Goal: Ask a question: Seek information or help from site administrators or community

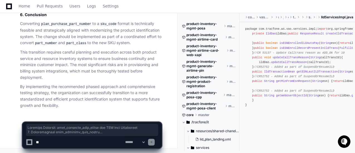
click at [56, 143] on textarea at bounding box center [79, 142] width 89 height 12
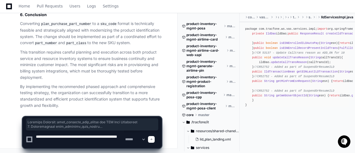
click at [111, 137] on textarea at bounding box center [79, 140] width 89 height 18
click at [69, 141] on textarea at bounding box center [79, 140] width 89 height 18
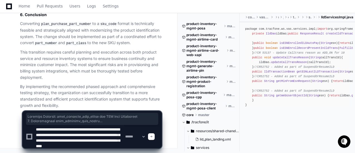
scroll to position [7, 0]
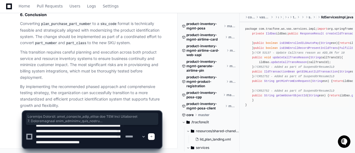
click at [91, 136] on textarea at bounding box center [79, 136] width 89 height 23
click at [93, 148] on textarea at bounding box center [79, 136] width 89 height 23
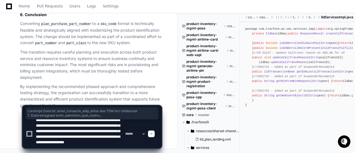
paste textarea "**********"
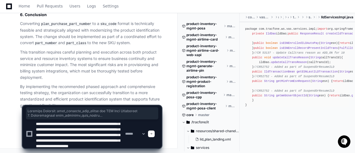
scroll to position [102, 0]
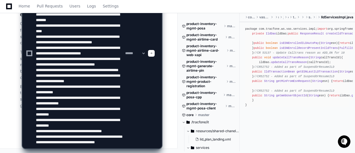
type textarea "**********"
click at [153, 53] on span at bounding box center [151, 53] width 3 height 3
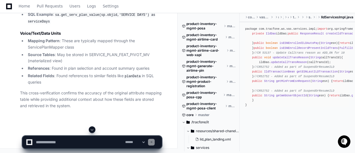
scroll to position [6861, 0]
click at [59, 141] on textarea at bounding box center [79, 142] width 89 height 12
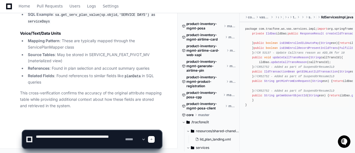
click at [112, 136] on textarea at bounding box center [79, 140] width 89 height 18
click at [55, 143] on textarea at bounding box center [79, 140] width 89 height 18
type textarea "**********"
click at [153, 139] on span at bounding box center [151, 139] width 3 height 3
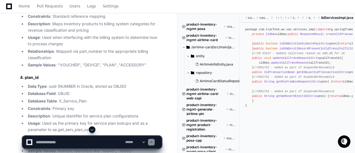
scroll to position [7242, 0]
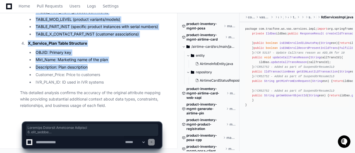
scroll to position [9031, 0]
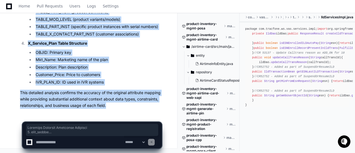
drag, startPoint x: 20, startPoint y: 29, endPoint x: 118, endPoint y: 104, distance: 123.0
copy article "Detailed Database Attribute Analysis 1. part_number Data Type : text (VARCHAR2 …"
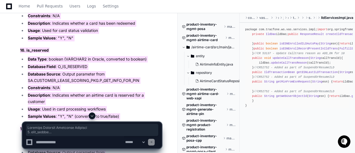
scroll to position [8225, 0]
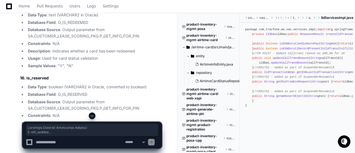
click at [44, 143] on textarea at bounding box center [79, 142] width 89 height 12
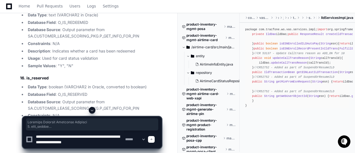
click at [70, 142] on textarea at bounding box center [79, 140] width 89 height 18
type textarea "**********"
click at [153, 140] on span at bounding box center [151, 139] width 3 height 3
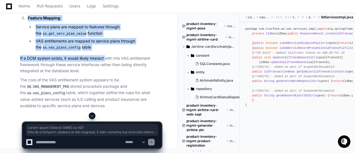
scroll to position [10382, 0]
drag, startPoint x: 76, startPoint y: 37, endPoint x: 102, endPoint y: 109, distance: 76.8
copy article "Value-Added Services (VAS) in DCM Based on a thorough analysis of the codebase,…"
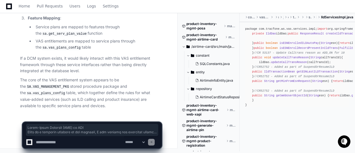
click at [44, 144] on textarea at bounding box center [79, 142] width 89 height 12
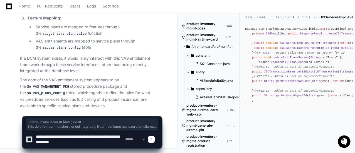
drag, startPoint x: 49, startPoint y: 142, endPoint x: 79, endPoint y: 142, distance: 29.7
click at [79, 142] on textarea at bounding box center [79, 140] width 89 height 18
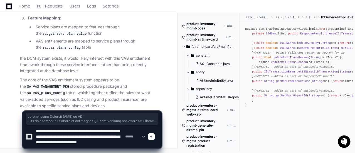
click at [49, 146] on textarea at bounding box center [79, 136] width 89 height 23
drag, startPoint x: 94, startPoint y: 146, endPoint x: 71, endPoint y: 145, distance: 23.9
click at [71, 145] on textarea at bounding box center [79, 136] width 89 height 23
type textarea "**********"
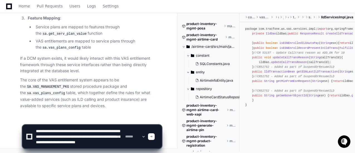
click at [153, 136] on span at bounding box center [151, 136] width 3 height 3
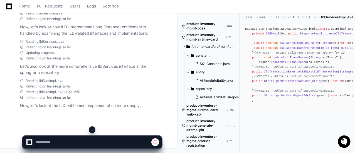
scroll to position [10758, 0]
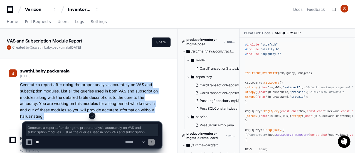
click at [48, 141] on textarea at bounding box center [79, 142] width 89 height 12
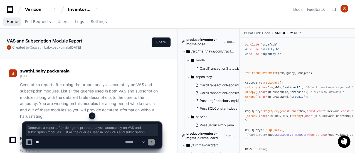
click at [12, 22] on span "Home" at bounding box center [12, 21] width 11 height 3
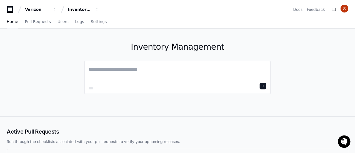
click at [109, 68] on textarea at bounding box center [177, 74] width 177 height 16
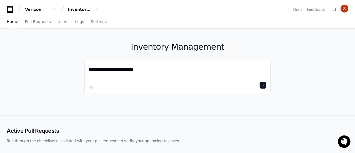
click at [146, 72] on textarea "**********" at bounding box center [177, 73] width 177 height 15
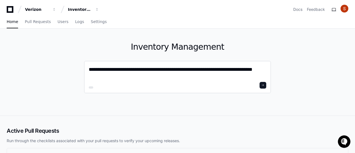
drag, startPoint x: 262, startPoint y: 69, endPoint x: 228, endPoint y: 70, distance: 34.2
click at [228, 70] on textarea "**********" at bounding box center [177, 73] width 177 height 15
type textarea "**********"
click at [263, 84] on span at bounding box center [262, 85] width 3 height 3
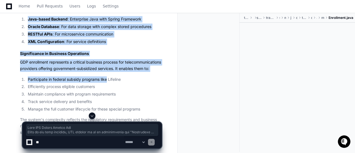
scroll to position [3723, 0]
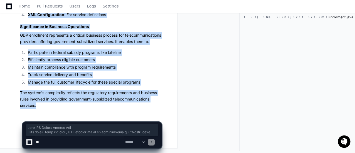
drag, startPoint x: 20, startPoint y: 60, endPoint x: 106, endPoint y: 106, distance: 98.0
copy div "What GDP Likely Stands For Based on the code evidence, GDP appears to be an abb…"
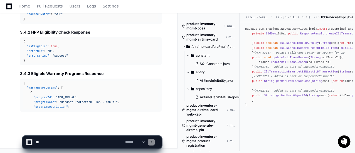
scroll to position [12085, 0]
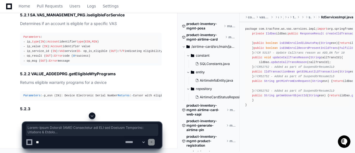
scroll to position [13055, 0]
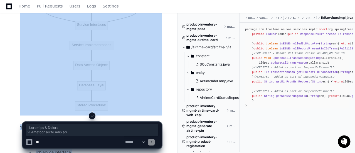
scroll to position [10938, 0]
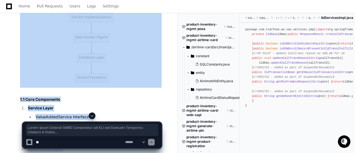
drag, startPoint x: 143, startPoint y: 107, endPoint x: 20, endPoint y: 70, distance: 128.0
copy article "Value-Added Services (VAS) Entitlement for ILD and Product Insurance: Analysis …"
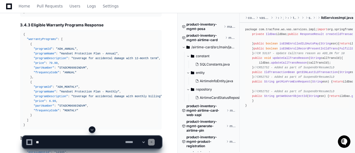
scroll to position [11910, 0]
